Goal: Information Seeking & Learning: Learn about a topic

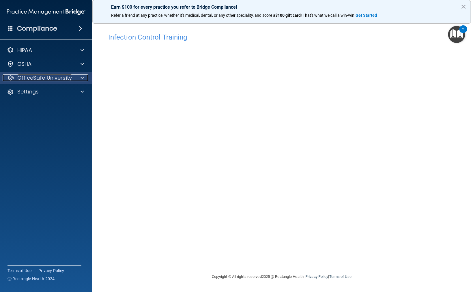
click at [82, 81] on span at bounding box center [82, 77] width 3 height 7
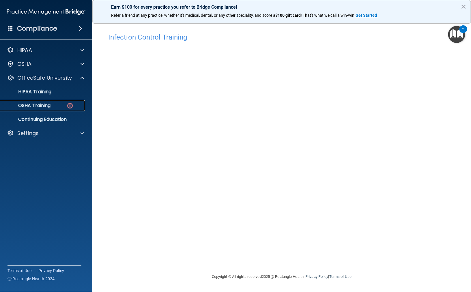
click at [63, 104] on div "OSHA Training" at bounding box center [43, 106] width 79 height 6
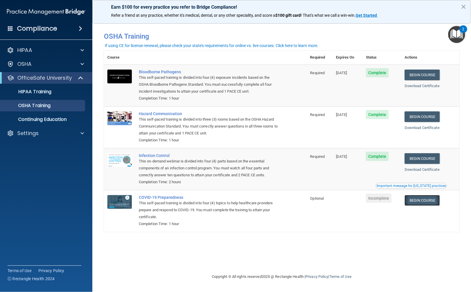
click at [434, 201] on link "Begin Course" at bounding box center [422, 200] width 35 height 11
click at [47, 133] on div "Settings" at bounding box center [39, 133] width 72 height 7
click at [45, 144] on link "My Account" at bounding box center [39, 147] width 91 height 12
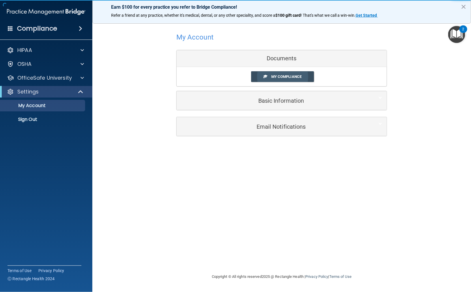
click at [287, 75] on span "My Compliance" at bounding box center [286, 76] width 30 height 4
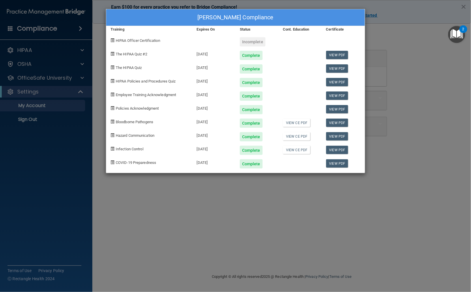
click at [253, 43] on div "Incomplete" at bounding box center [253, 41] width 26 height 9
click at [128, 39] on span "HIPAA Officer Certification" at bounding box center [138, 40] width 44 height 4
click at [126, 41] on span "HIPAA Officer Certification" at bounding box center [138, 40] width 44 height 4
click at [412, 52] on div "Stevi Maulden's Compliance Training Expires On Status Cont. Education Certifica…" at bounding box center [235, 146] width 471 height 292
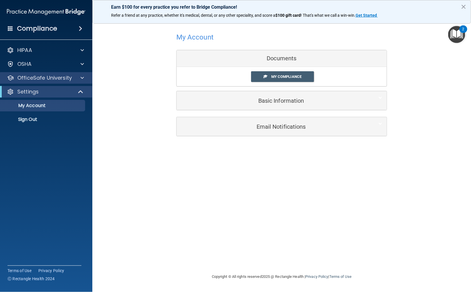
click at [83, 81] on div "OfficeSafe University" at bounding box center [46, 78] width 93 height 12
click at [81, 78] on span at bounding box center [82, 77] width 3 height 7
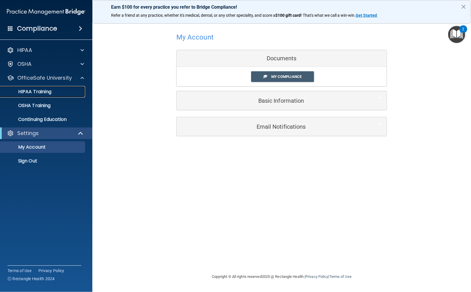
click at [52, 94] on div "HIPAA Training" at bounding box center [43, 92] width 79 height 6
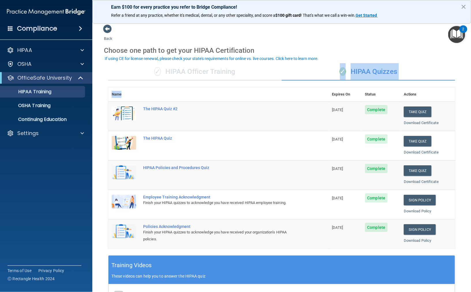
drag, startPoint x: 319, startPoint y: 78, endPoint x: 244, endPoint y: 86, distance: 74.9
click at [244, 87] on div "✓ HIPAA Officer Training ✓ HIPAA Quizzes Name Expires On Status Actions The HIP…" at bounding box center [282, 235] width 356 height 353
click at [244, 81] on div "✓ HIPAA Officer Training ✓ HIPAA Quizzes Name Expires On Status Actions The HIP…" at bounding box center [282, 235] width 356 height 353
click at [199, 76] on div "✓ HIPAA Officer Training" at bounding box center [195, 71] width 174 height 17
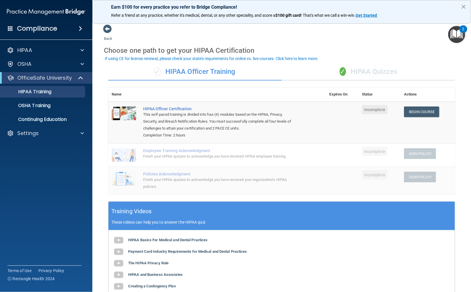
click at [197, 72] on div "✓ HIPAA Officer Training" at bounding box center [195, 71] width 174 height 17
click at [154, 68] on span "✓" at bounding box center [157, 71] width 6 height 9
click at [423, 111] on link "Begin Course" at bounding box center [421, 112] width 35 height 11
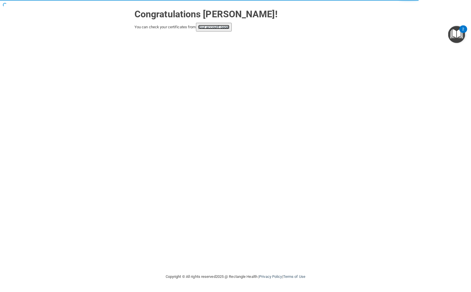
click at [217, 29] on link "your account page!" at bounding box center [213, 27] width 31 height 4
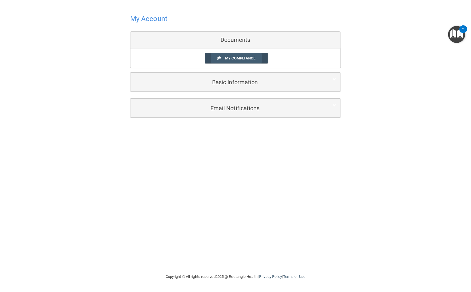
click at [240, 58] on span "My Compliance" at bounding box center [240, 58] width 30 height 4
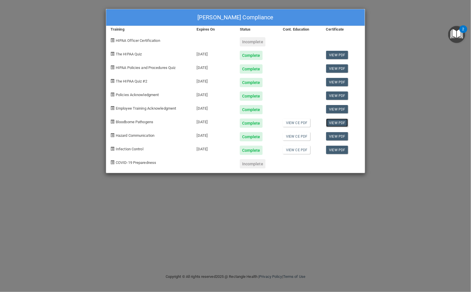
click at [335, 123] on link "View PDF" at bounding box center [337, 123] width 22 height 8
click at [336, 135] on link "View PDF" at bounding box center [337, 136] width 22 height 8
click at [341, 149] on link "View PDF" at bounding box center [337, 150] width 22 height 8
click at [304, 120] on link "View CE PDF" at bounding box center [296, 123] width 27 height 8
click at [301, 136] on link "View CE PDF" at bounding box center [296, 136] width 27 height 8
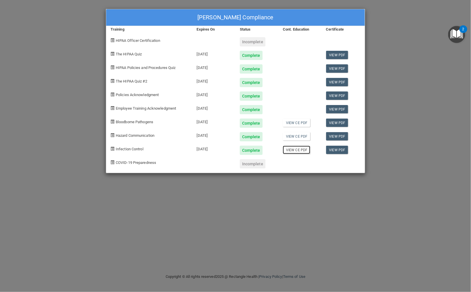
click at [297, 148] on link "View CE PDF" at bounding box center [296, 150] width 27 height 8
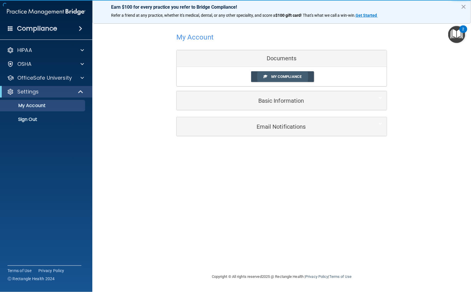
click at [290, 74] on span "My Compliance" at bounding box center [286, 76] width 30 height 4
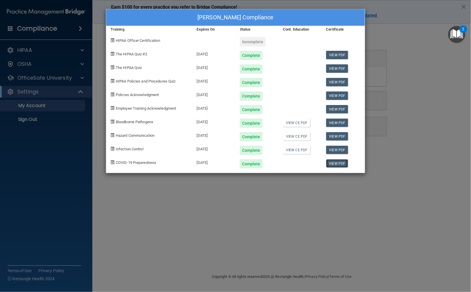
click at [332, 163] on link "View PDF" at bounding box center [337, 163] width 22 height 8
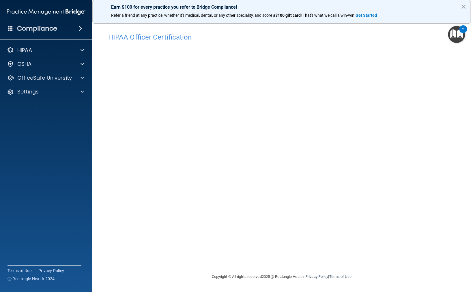
drag, startPoint x: 381, startPoint y: 38, endPoint x: 380, endPoint y: 42, distance: 4.5
click at [380, 41] on div "HIPAA Officer Certification" at bounding box center [282, 37] width 356 height 14
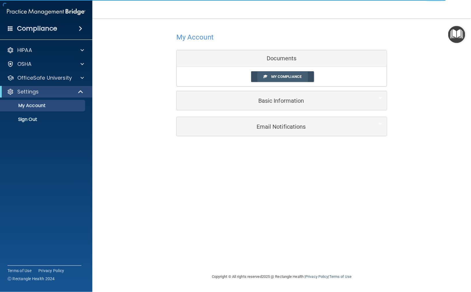
click at [276, 75] on span "My Compliance" at bounding box center [286, 76] width 30 height 4
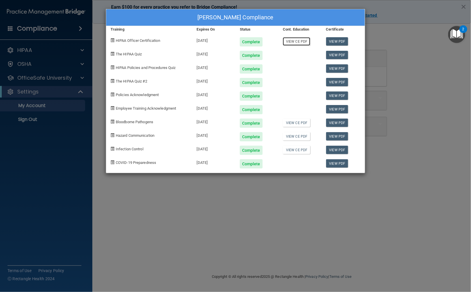
click at [292, 41] on link "View CE PDF" at bounding box center [296, 41] width 27 height 8
